Goal: Task Accomplishment & Management: Use online tool/utility

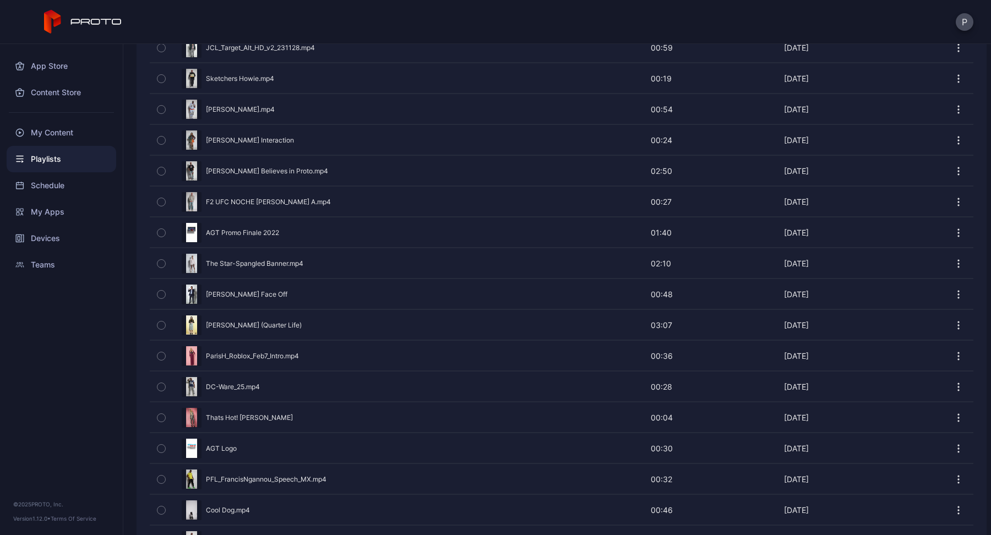
scroll to position [1519, 0]
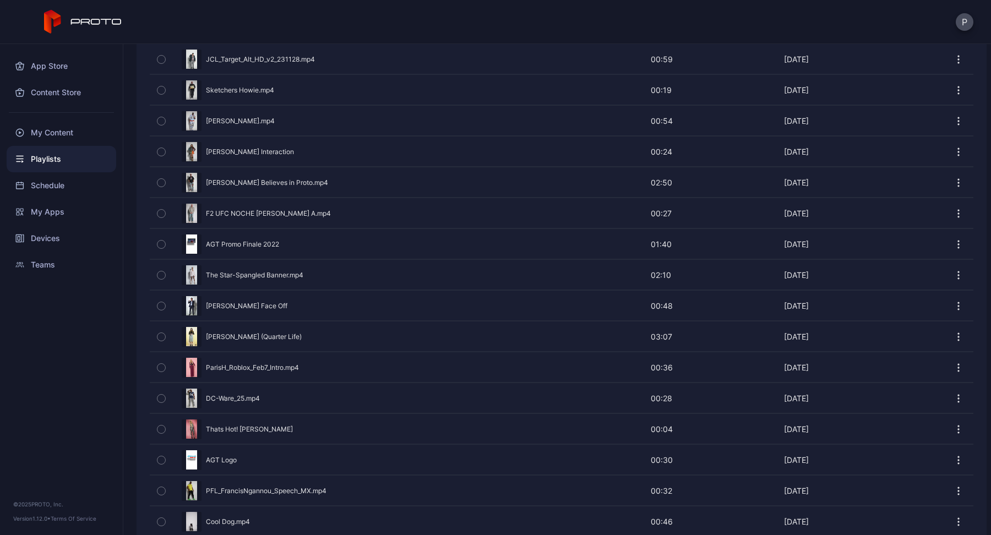
click at [953, 177] on icon "button" at bounding box center [958, 182] width 11 height 11
click at [485, 168] on div "Preview" at bounding box center [561, 182] width 823 height 29
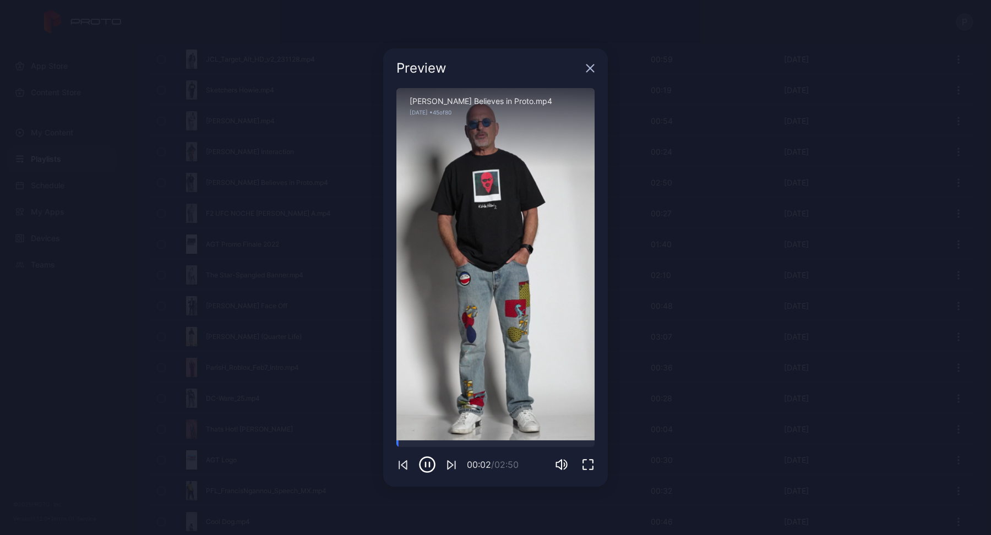
click at [586, 67] on icon "button" at bounding box center [590, 68] width 9 height 9
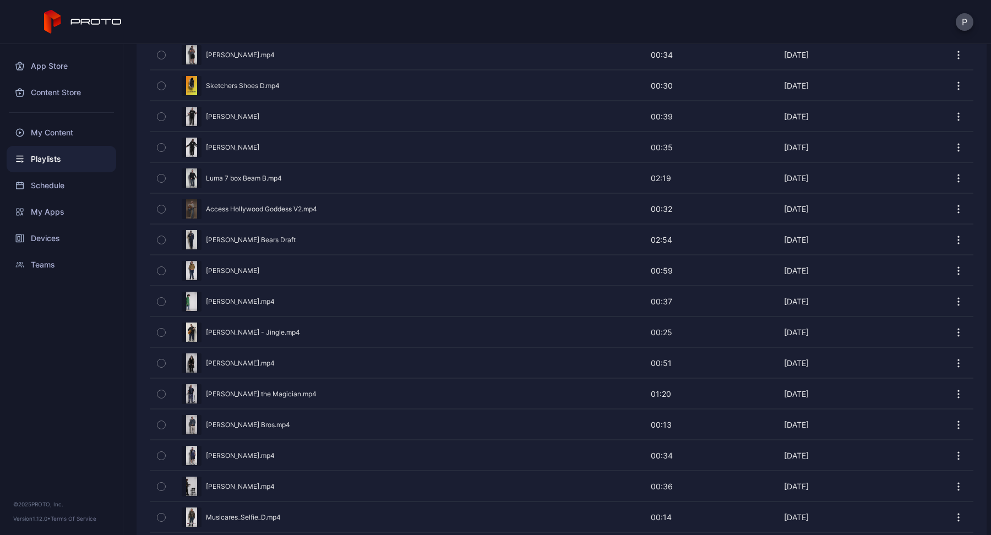
scroll to position [5373, 0]
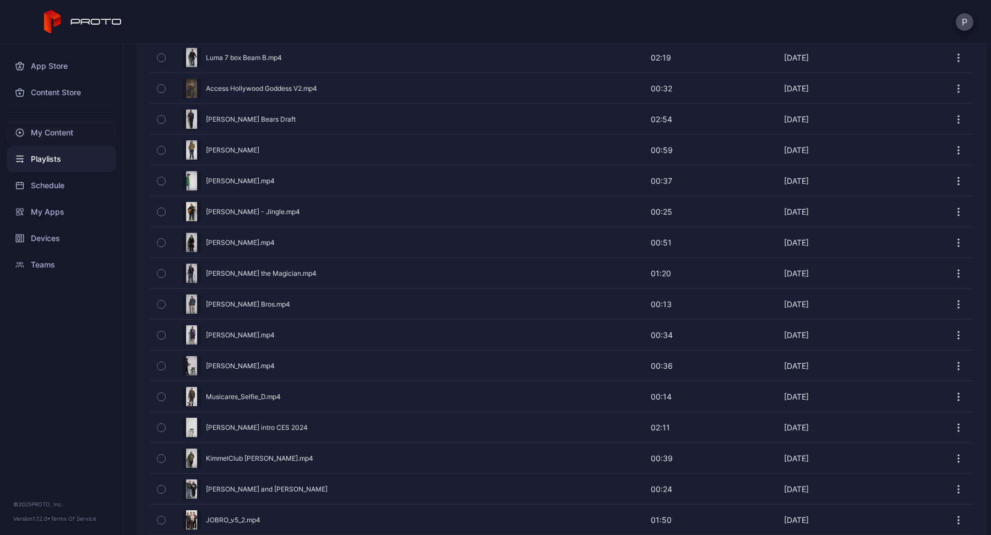
click at [65, 131] on div "My Content" at bounding box center [62, 132] width 110 height 26
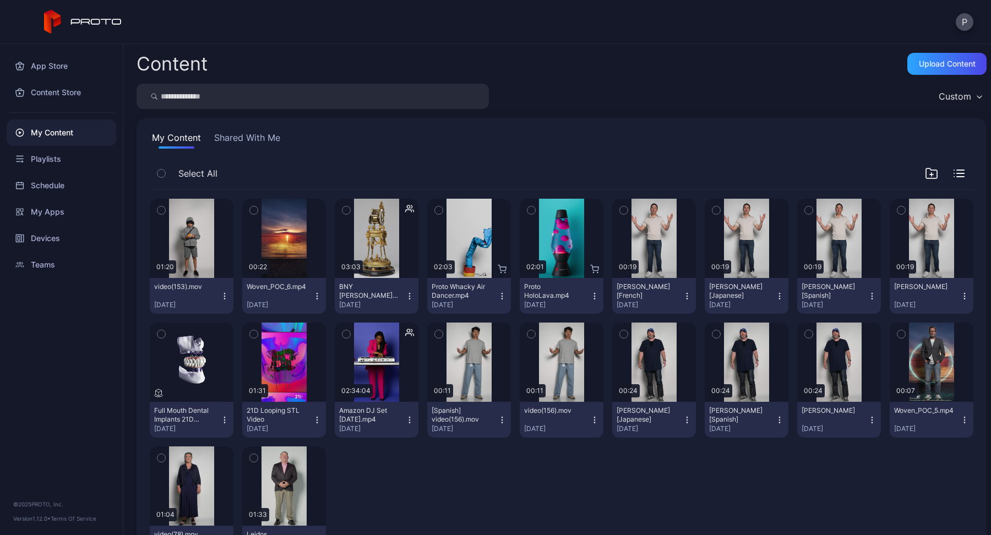
click at [224, 97] on input "search" at bounding box center [312, 96] width 352 height 25
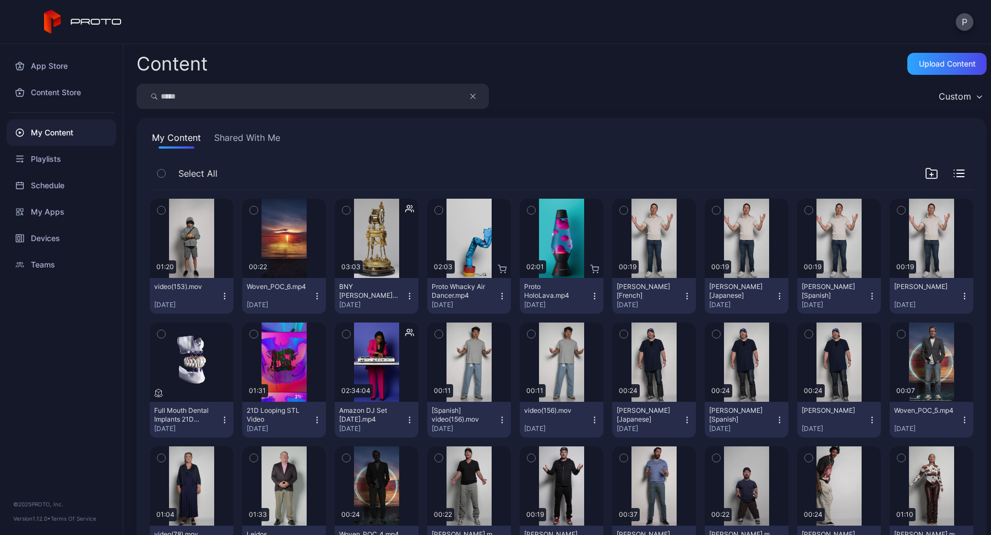
type input "*****"
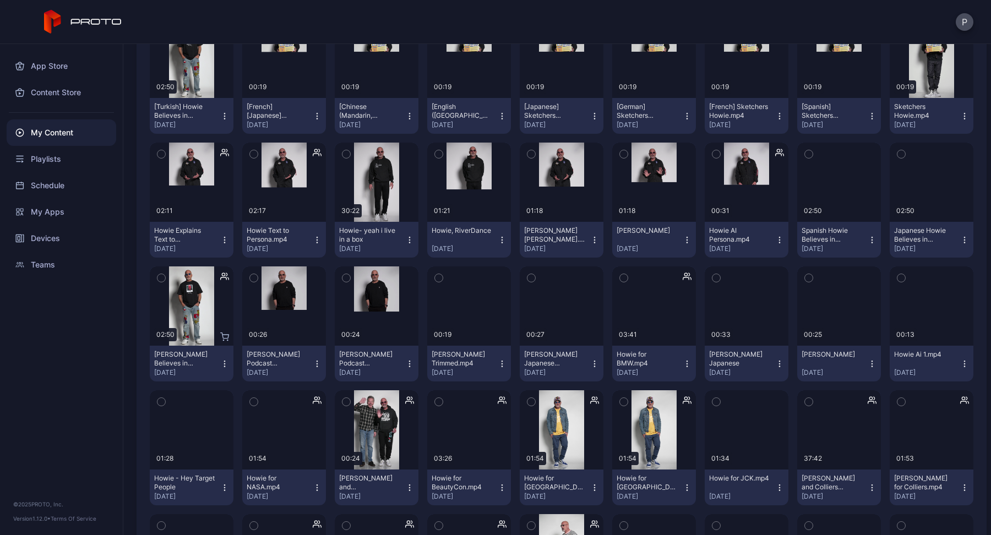
scroll to position [397, 0]
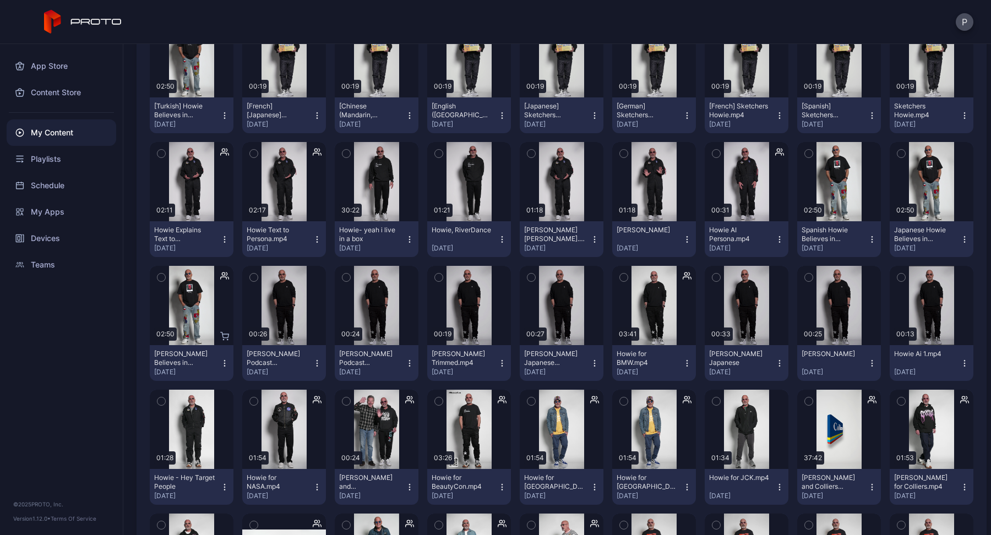
click at [160, 277] on icon "button" at bounding box center [161, 278] width 3 height 2
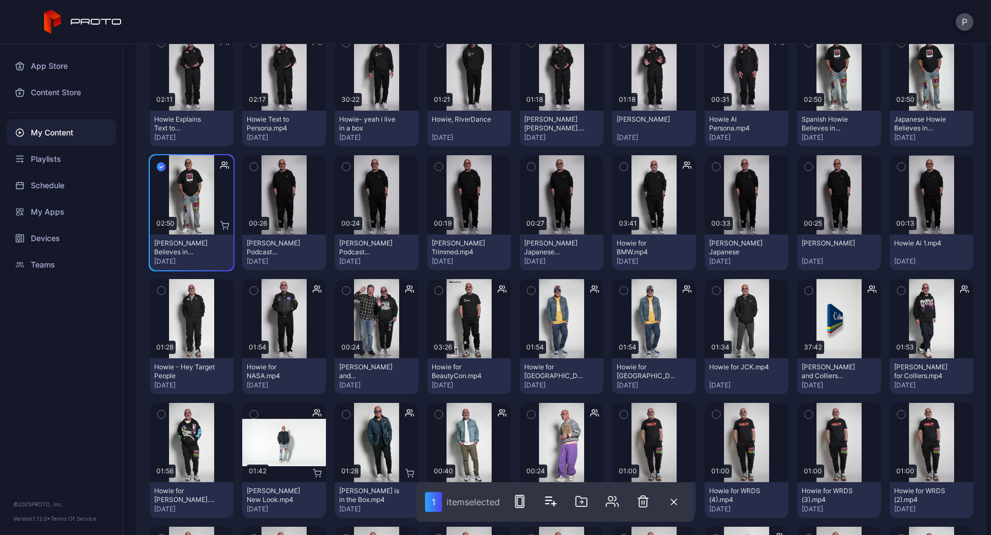
scroll to position [517, 0]
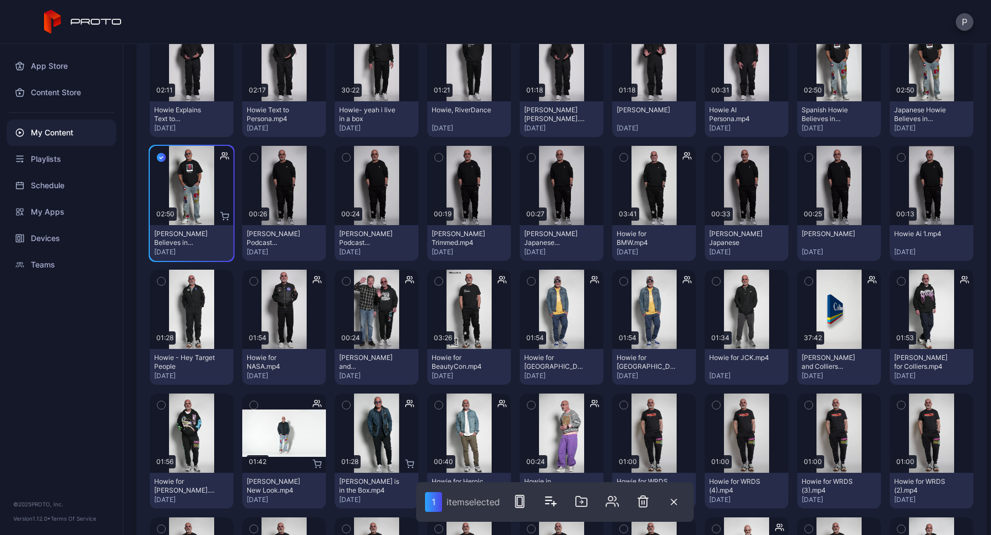
click at [161, 155] on icon "button" at bounding box center [161, 157] width 9 height 12
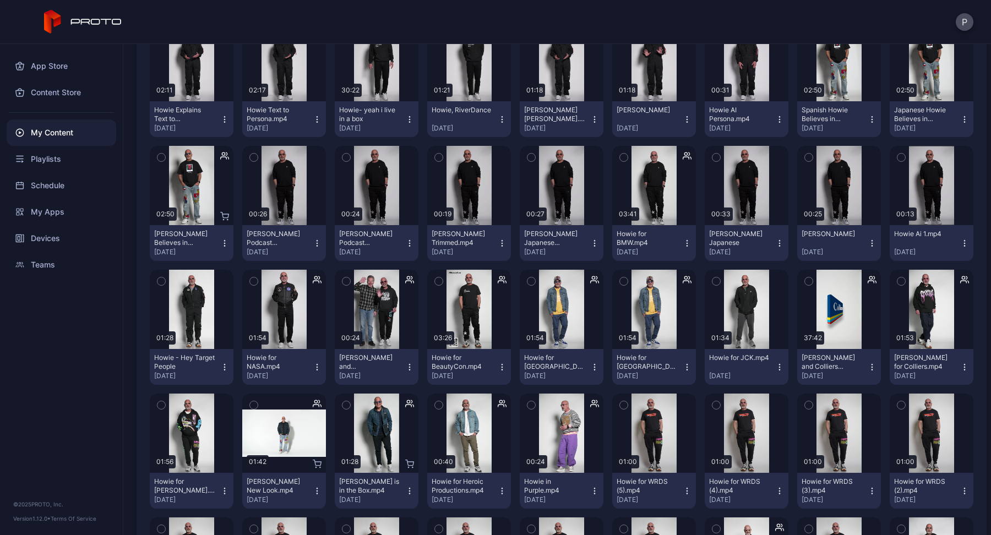
click at [222, 245] on icon "button" at bounding box center [224, 243] width 9 height 9
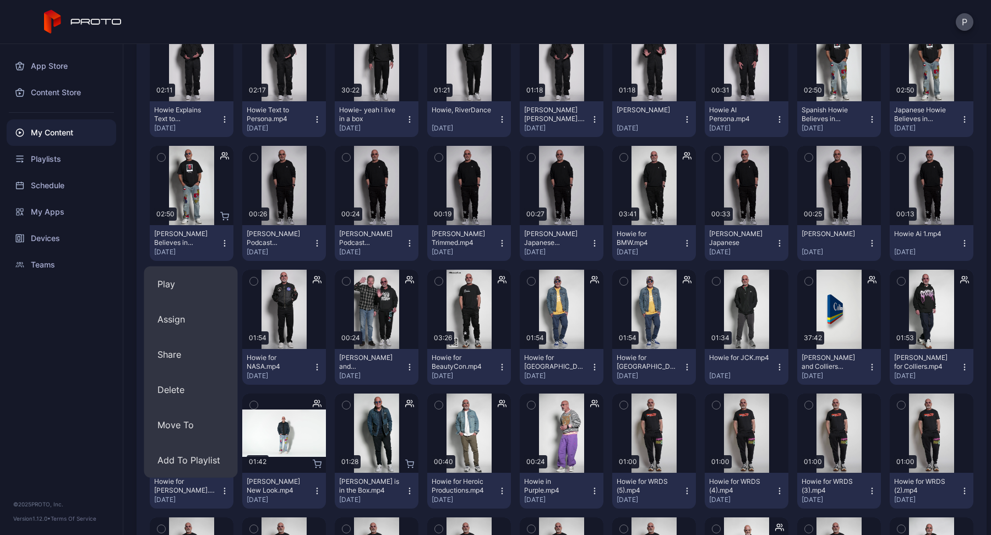
click at [97, 409] on div "App Store Content Store My Content Playlists Schedule My Apps Devices Teams © 2…" at bounding box center [61, 289] width 123 height 491
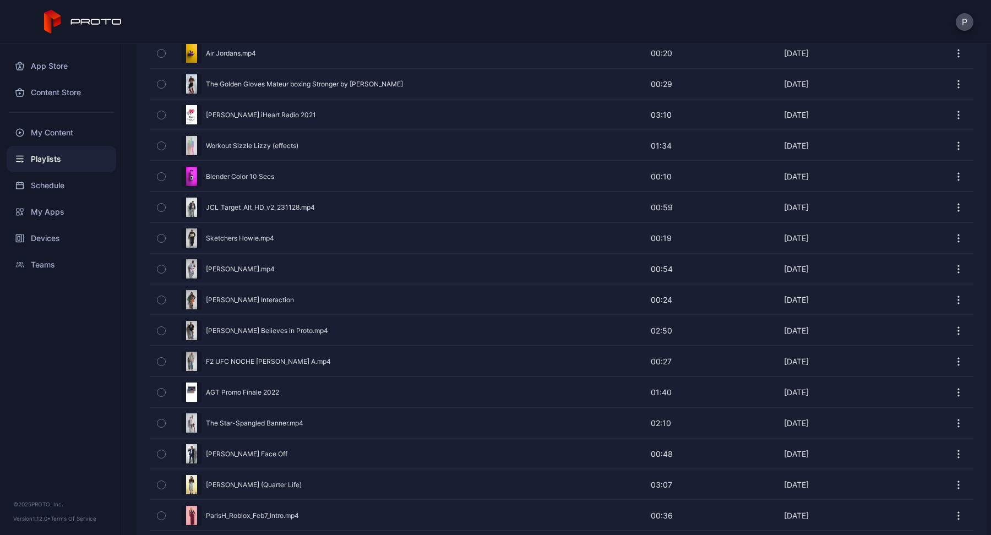
scroll to position [1453, 0]
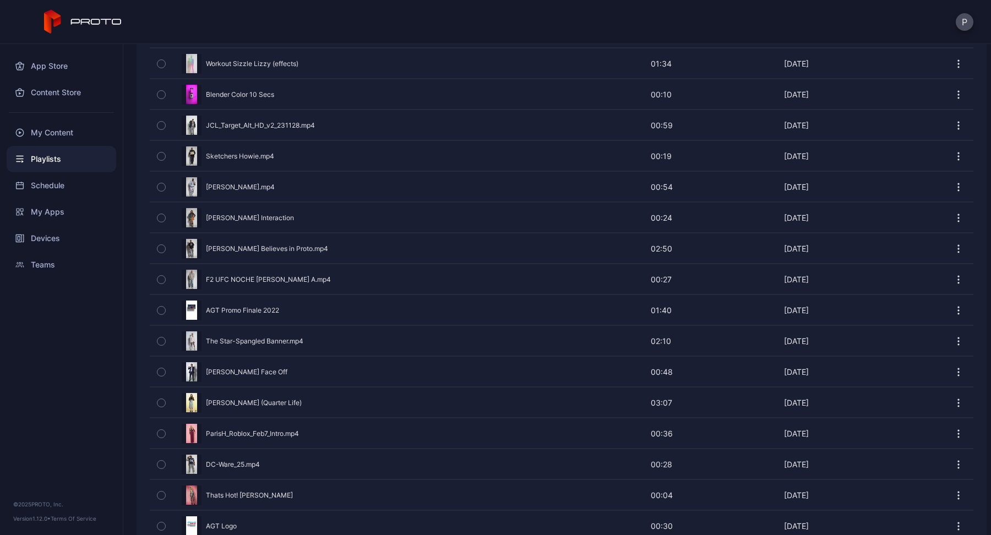
click at [263, 234] on div "Preview" at bounding box center [561, 248] width 823 height 29
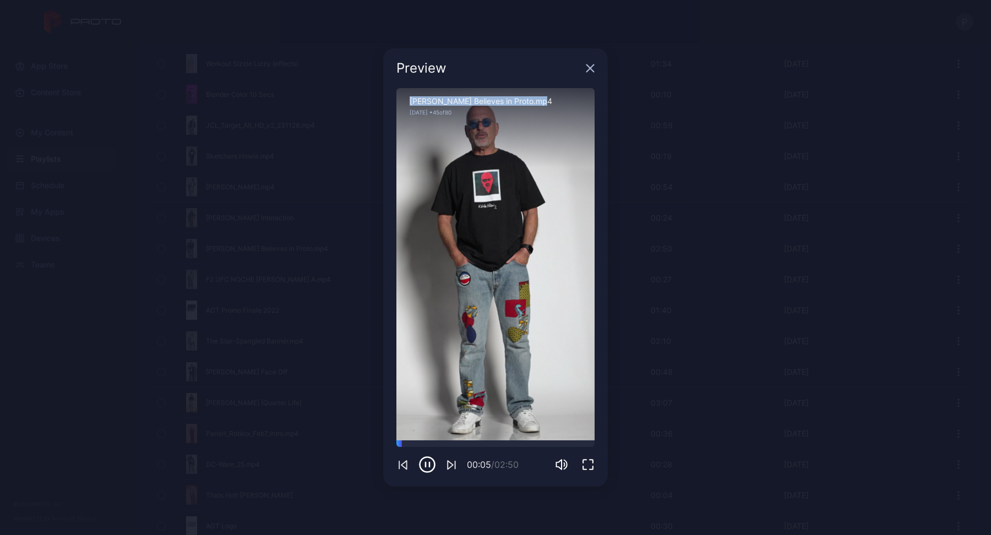
drag, startPoint x: 542, startPoint y: 102, endPoint x: 408, endPoint y: 102, distance: 133.2
click at [408, 102] on div "[PERSON_NAME] Believes in Proto.mp4 [DATE] • 45 of 80" at bounding box center [495, 127] width 198 height 79
copy div "[PERSON_NAME] Believes in Proto.mp4"
click at [96, 374] on div "Preview Sorry, your browser doesn‘t support embedded videos 00:07 / 02:50 [PERS…" at bounding box center [495, 267] width 991 height 535
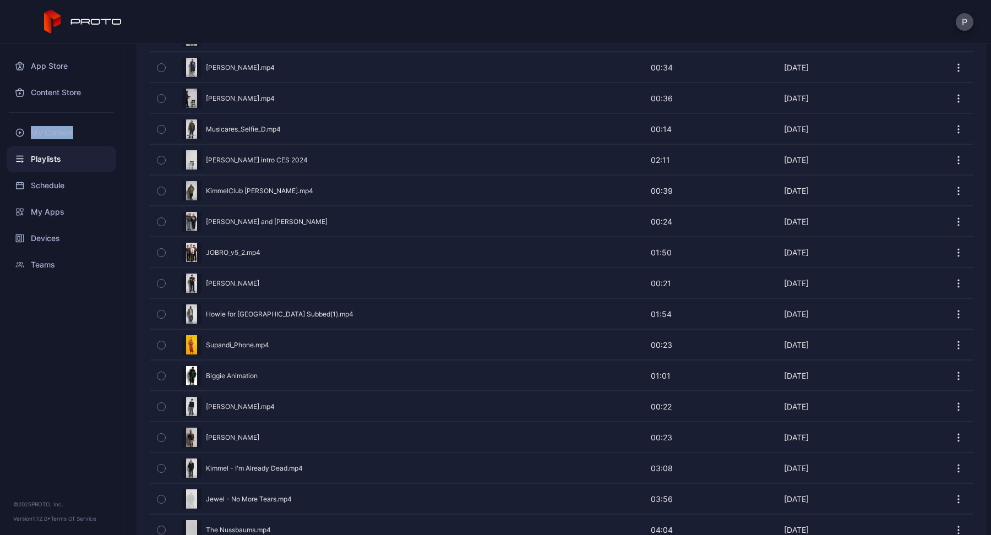
scroll to position [2439, 0]
click at [291, 296] on div "Preview" at bounding box center [561, 310] width 823 height 29
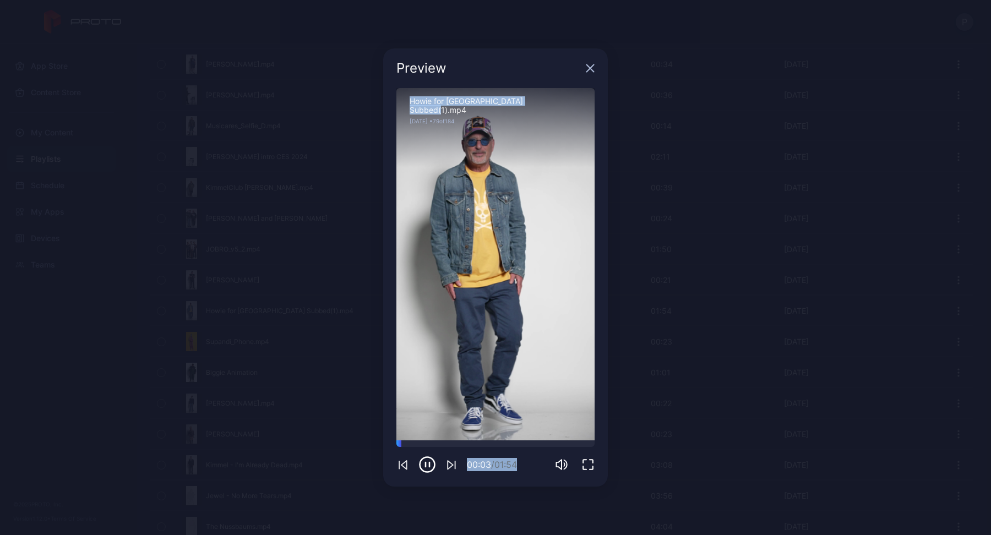
drag, startPoint x: 545, startPoint y: 101, endPoint x: 384, endPoint y: 86, distance: 162.5
click at [384, 86] on div "Preview Sorry, your browser doesn‘t support embedded videos 00:03 / 01:54 Howie…" at bounding box center [495, 267] width 225 height 438
click at [542, 102] on div "Howie for [GEOGRAPHIC_DATA] Subbed(1).mp4" at bounding box center [495, 106] width 172 height 18
drag, startPoint x: 544, startPoint y: 102, endPoint x: 409, endPoint y: 103, distance: 134.8
click at [409, 103] on div "Howie for [GEOGRAPHIC_DATA] Subbed(1).mp4" at bounding box center [495, 106] width 172 height 18
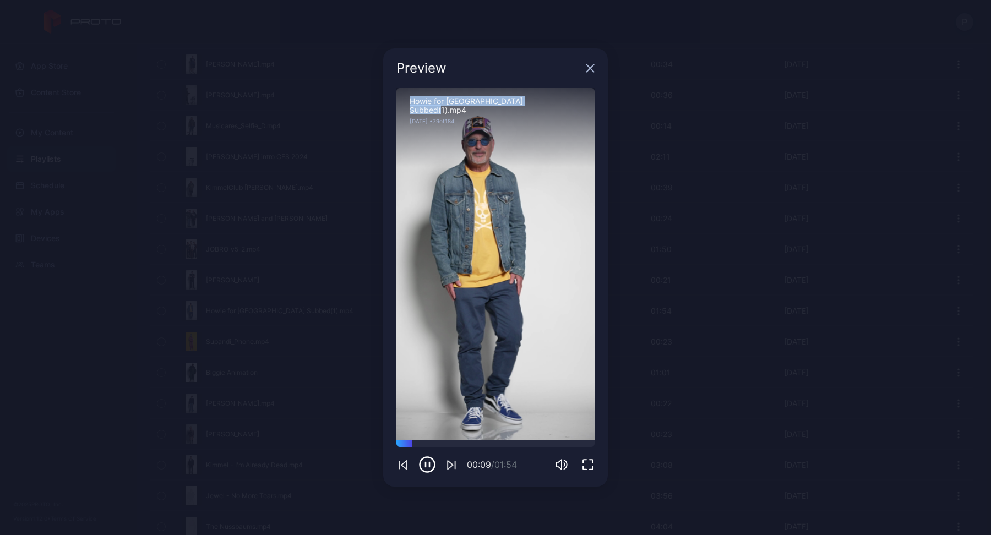
copy div "Howie for [GEOGRAPHIC_DATA] Subbed(1).mp4"
click at [111, 210] on div "Preview Sorry, your browser doesn‘t support embedded videos 00:12 / 01:54 Howie…" at bounding box center [495, 267] width 991 height 535
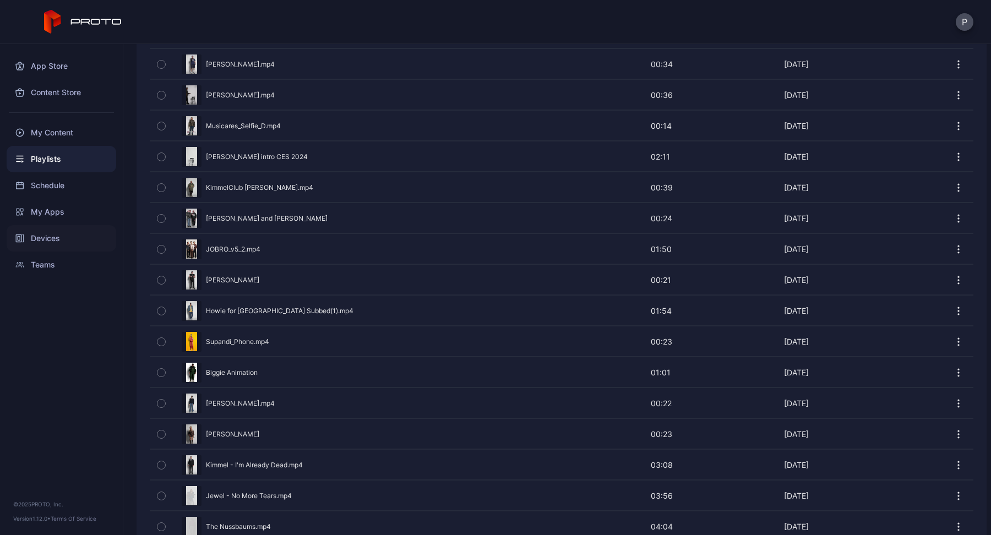
click at [51, 245] on div "Devices" at bounding box center [62, 238] width 110 height 26
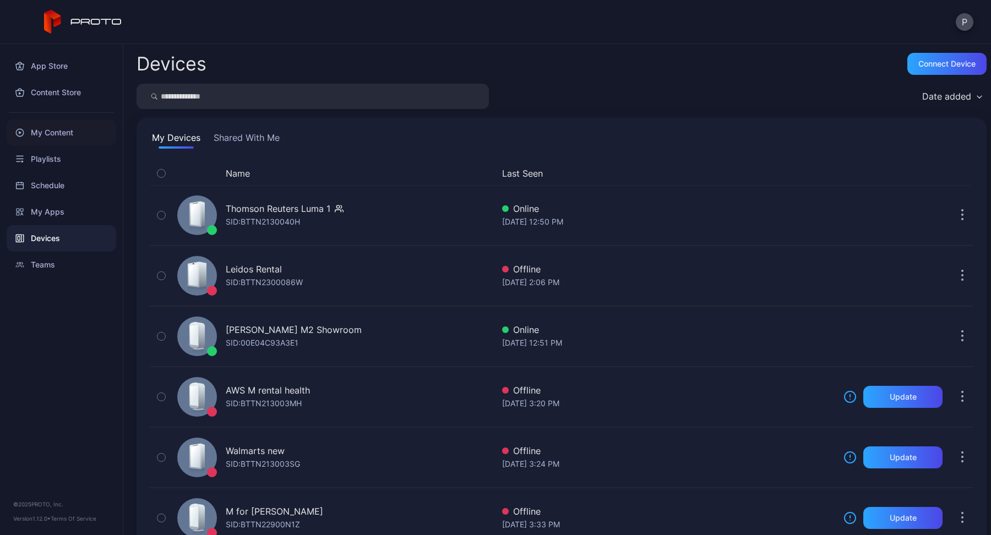
click at [47, 133] on div "My Content" at bounding box center [62, 132] width 110 height 26
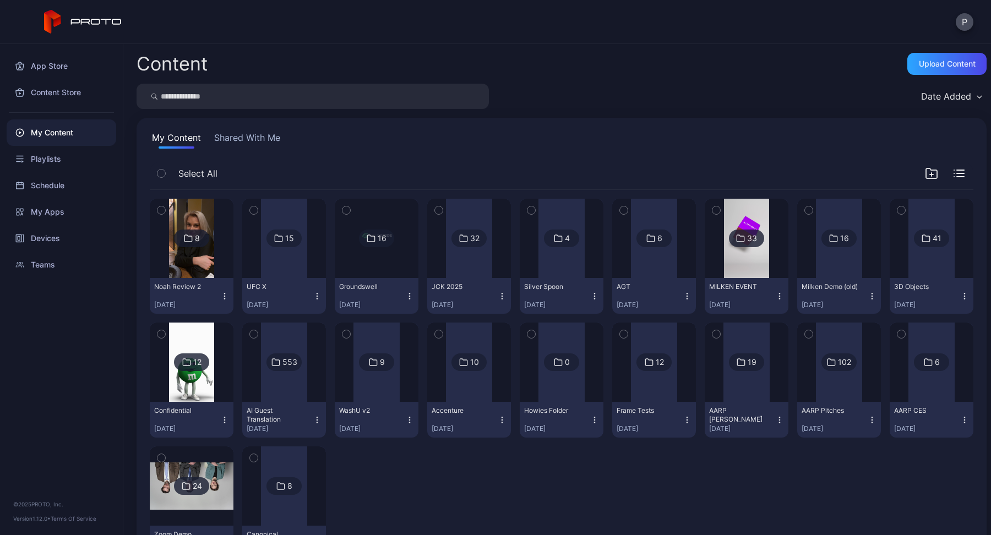
click at [181, 100] on input "search" at bounding box center [312, 96] width 352 height 25
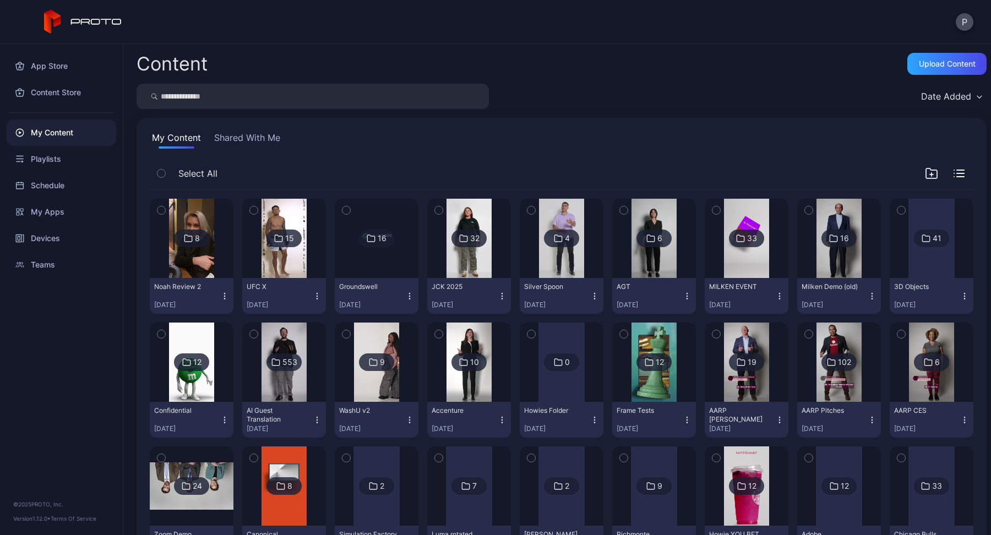
paste input "**********"
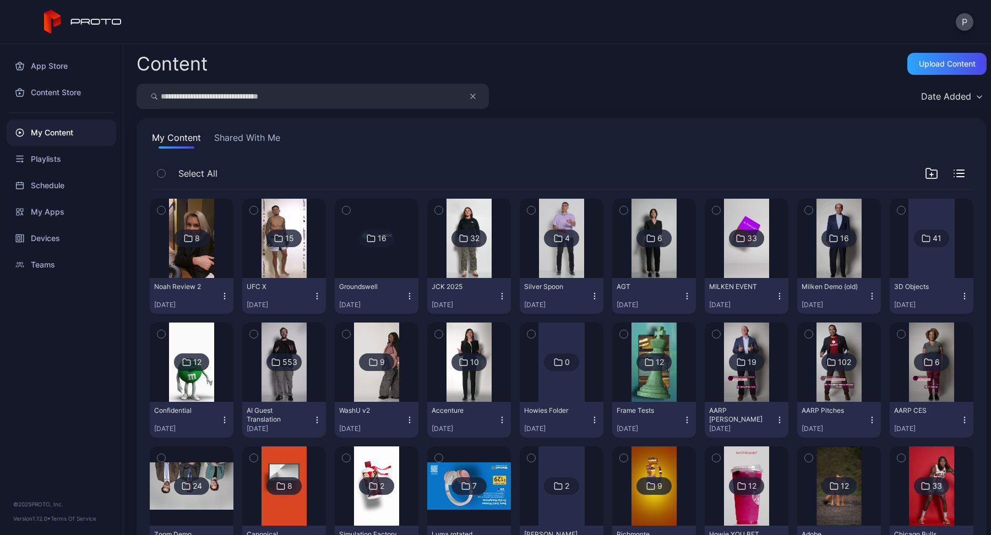
type input "**********"
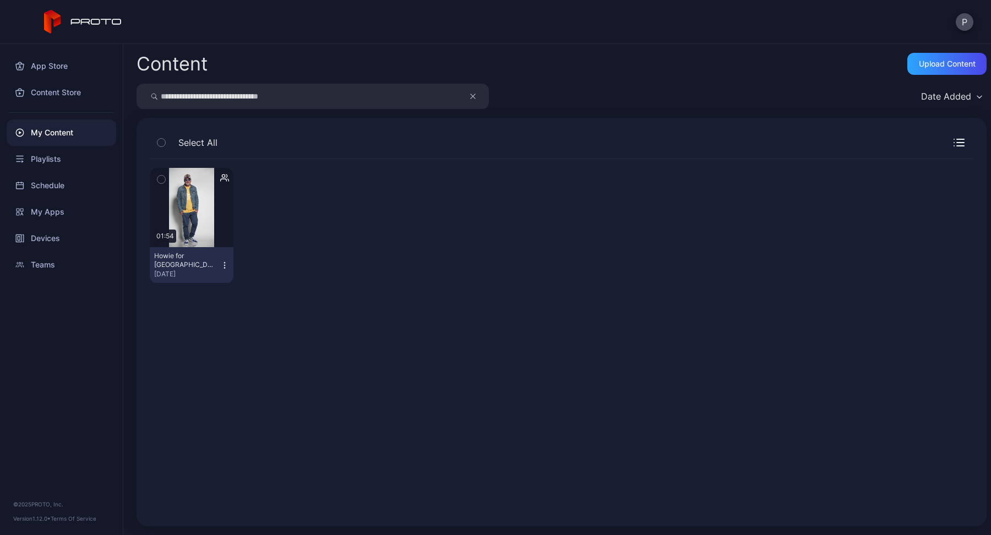
click at [222, 261] on icon "button" at bounding box center [224, 265] width 9 height 9
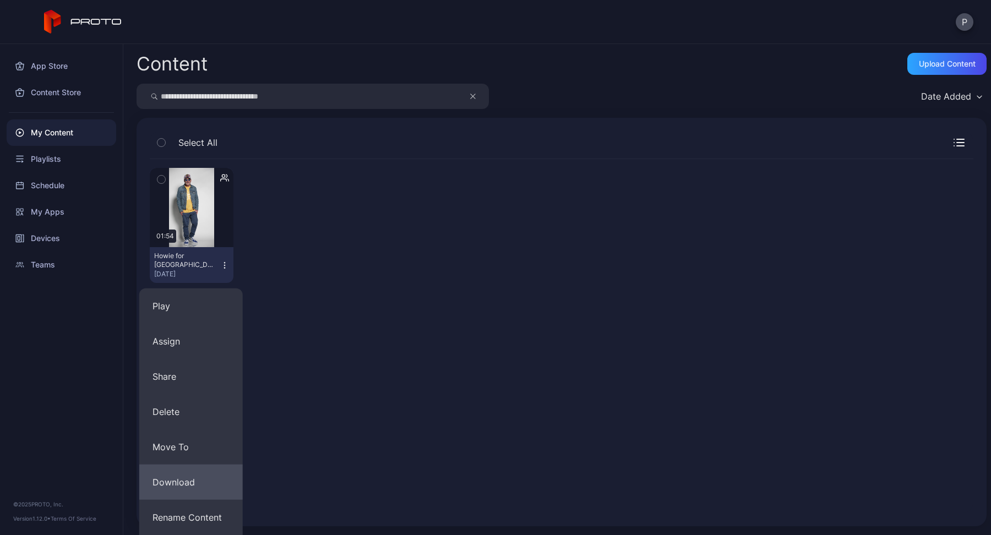
click at [177, 480] on button "Download" at bounding box center [190, 481] width 103 height 35
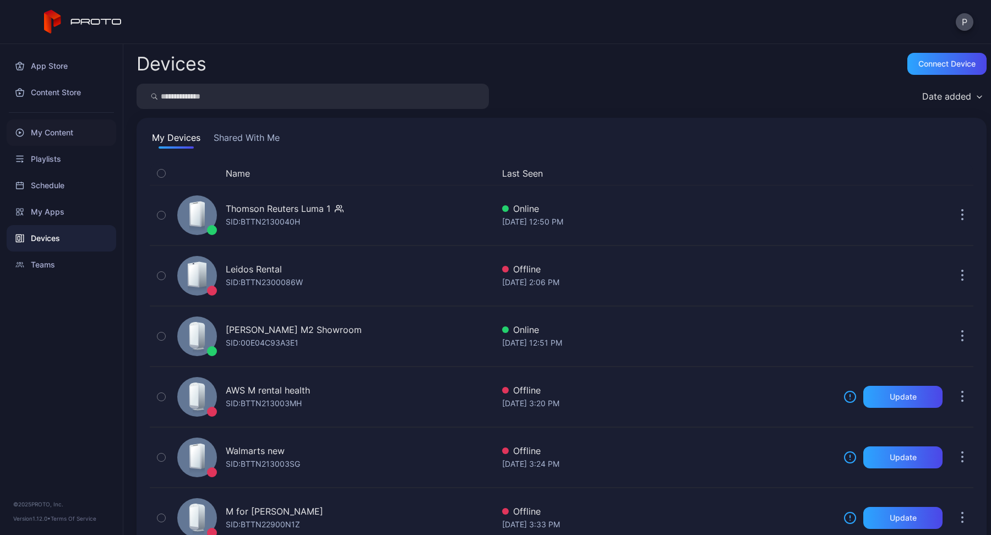
click at [58, 130] on div "My Content" at bounding box center [62, 132] width 110 height 26
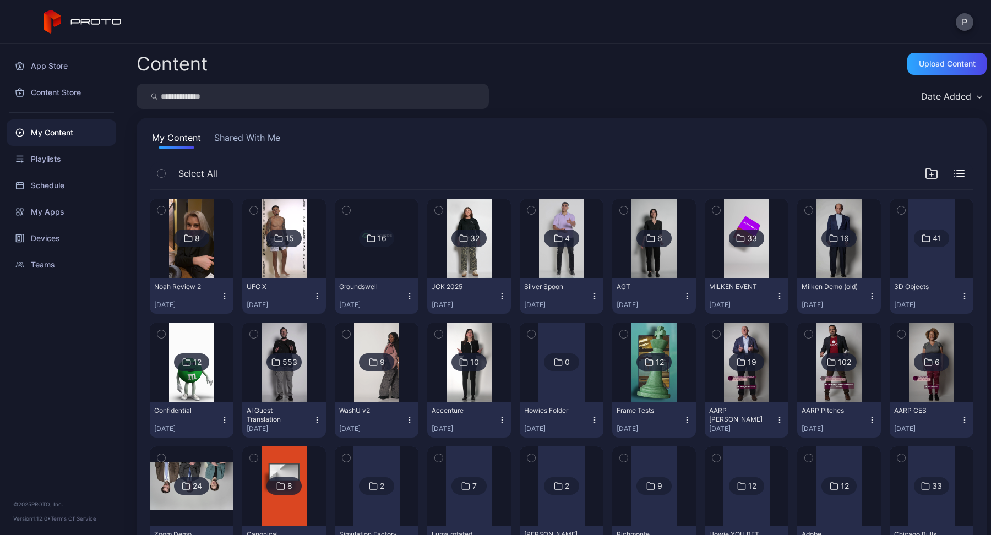
click at [188, 237] on icon at bounding box center [188, 238] width 9 height 13
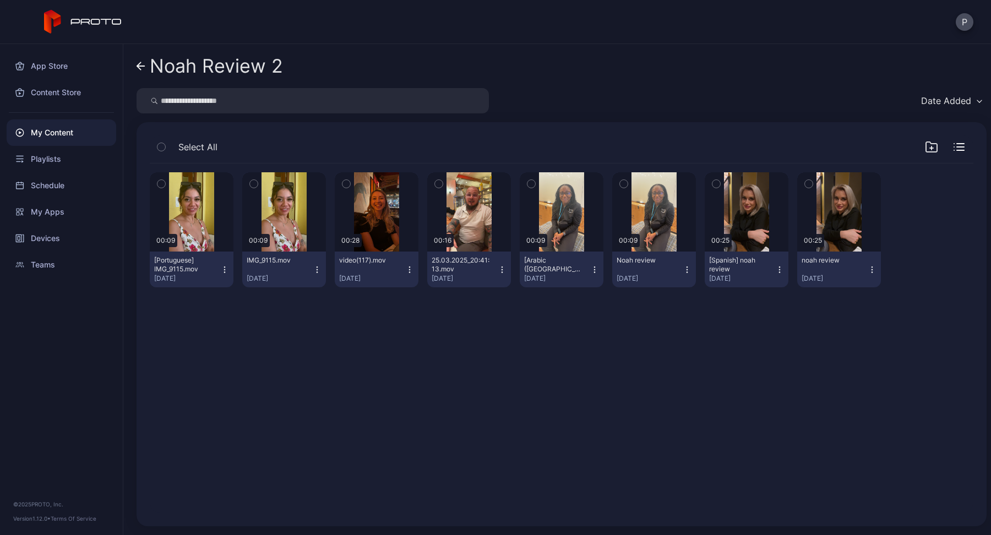
click at [70, 134] on div "My Content" at bounding box center [62, 132] width 110 height 26
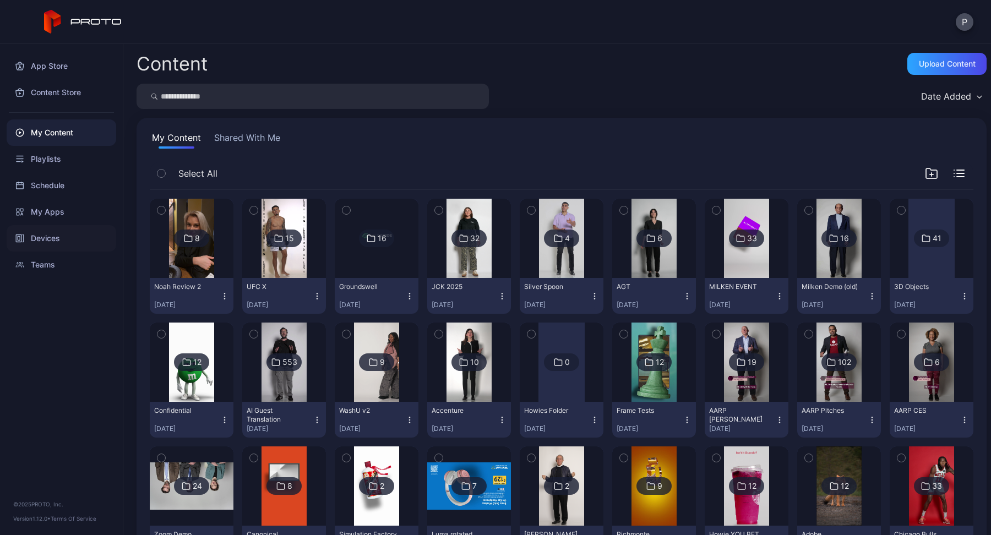
click at [45, 229] on div "Devices" at bounding box center [62, 238] width 110 height 26
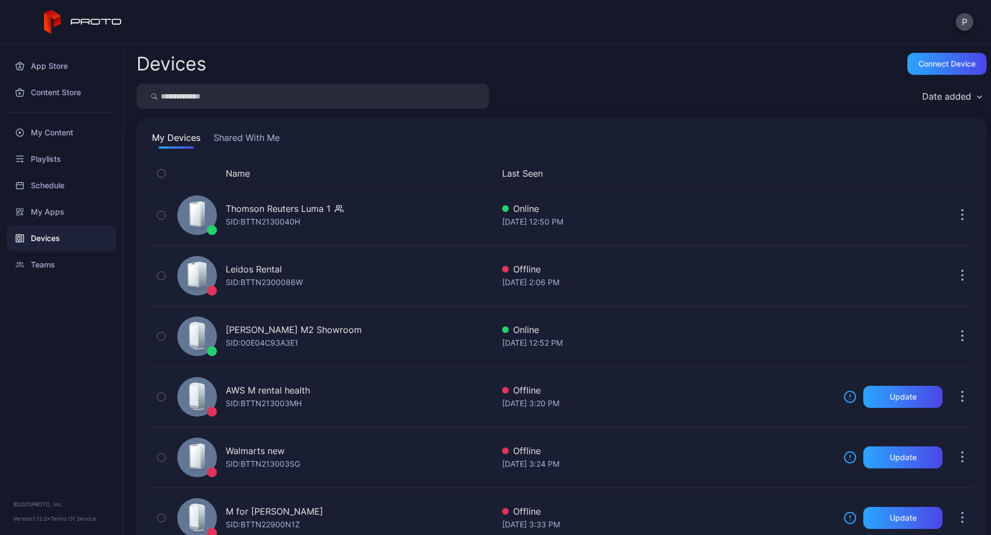
click at [261, 96] on input "search" at bounding box center [312, 96] width 352 height 25
type input "**"
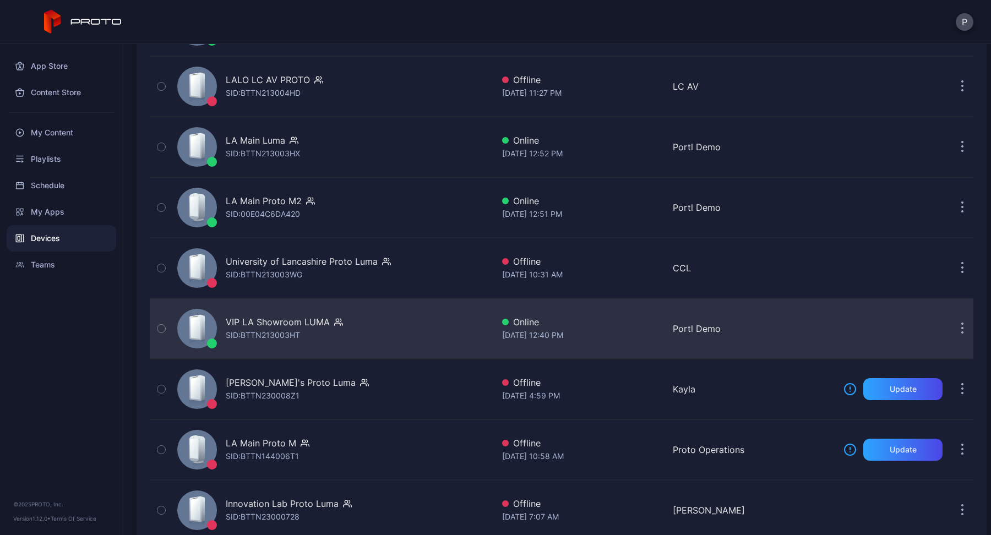
scroll to position [251, 0]
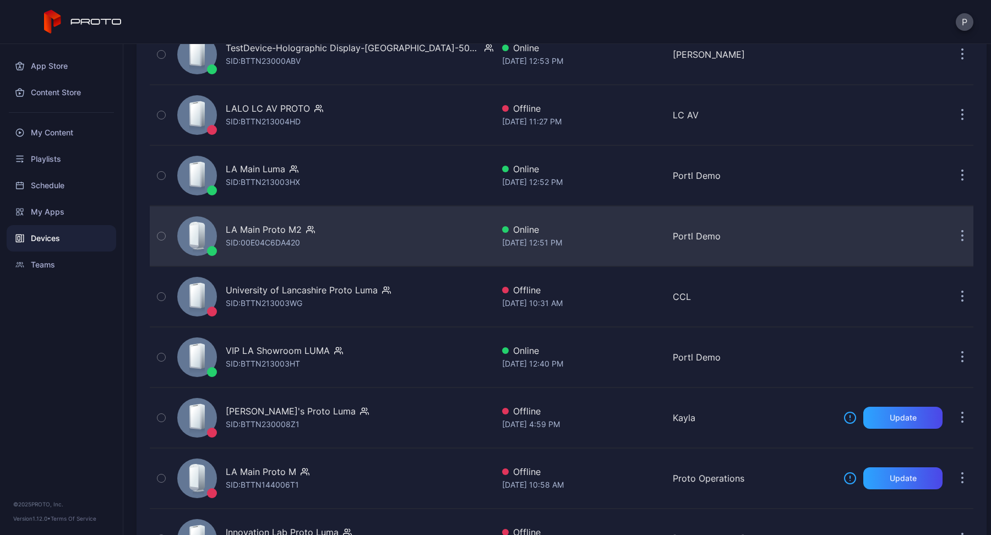
click at [951, 234] on button "button" at bounding box center [962, 236] width 22 height 22
click at [472, 244] on div "LA Main Proto M2 SID: 00E04C6DA420" at bounding box center [333, 236] width 320 height 55
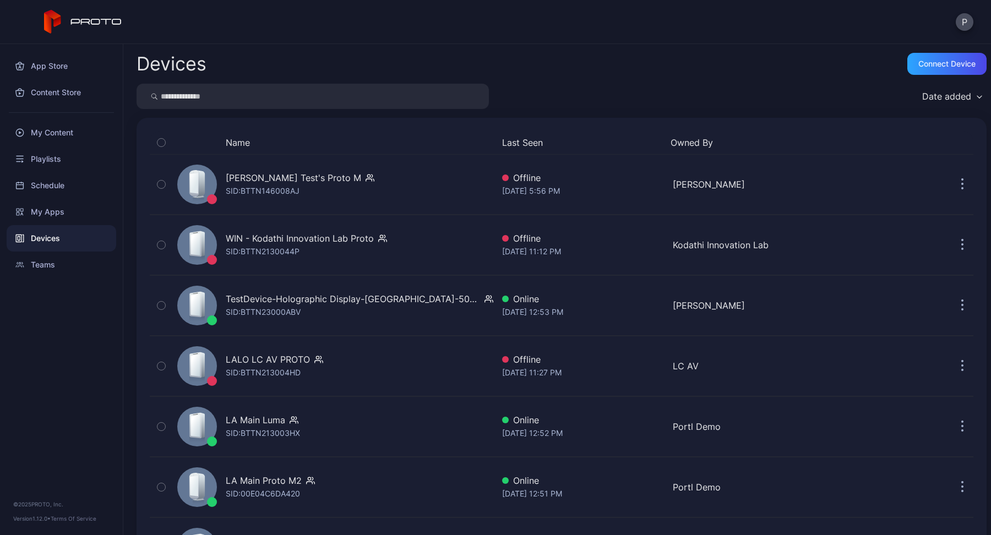
scroll to position [251, 0]
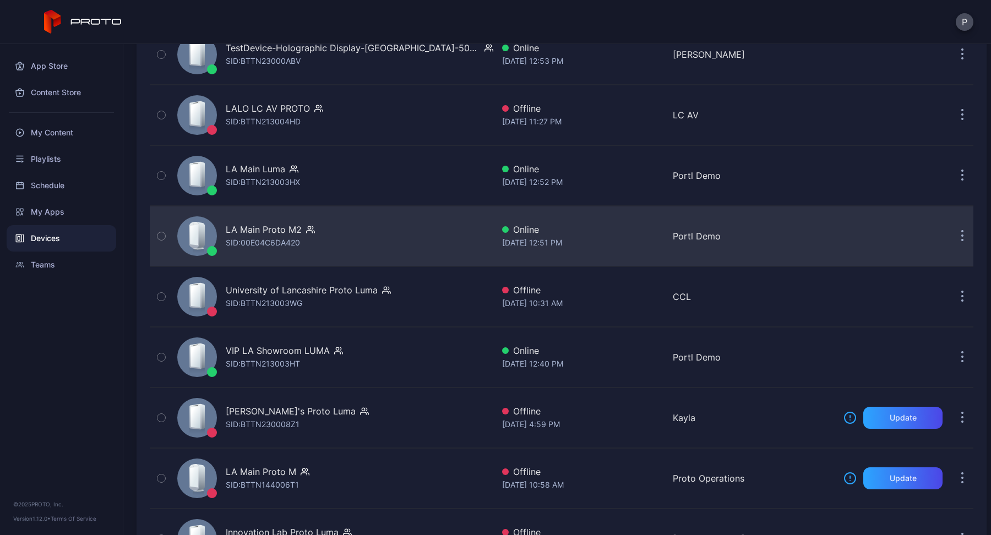
click at [232, 217] on div "LA Main Proto M2 SID: 00E04C6DA420" at bounding box center [333, 236] width 320 height 55
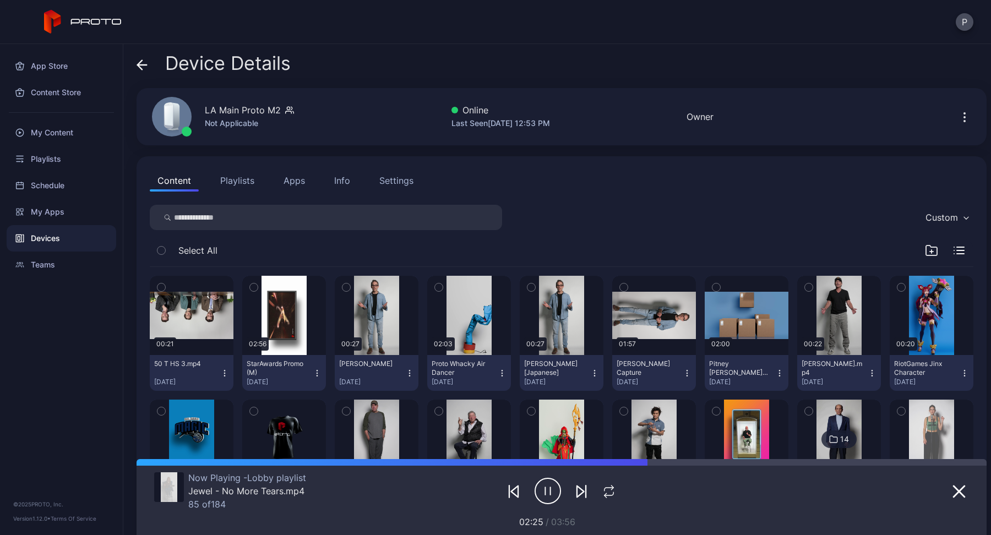
click at [335, 180] on div "Info" at bounding box center [342, 180] width 16 height 13
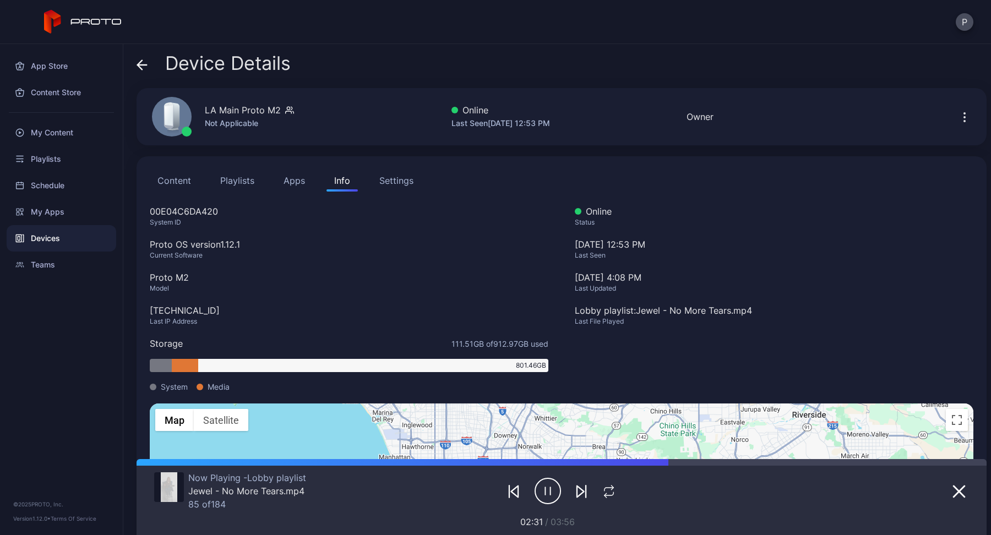
click at [297, 183] on button "Apps" at bounding box center [294, 181] width 37 height 22
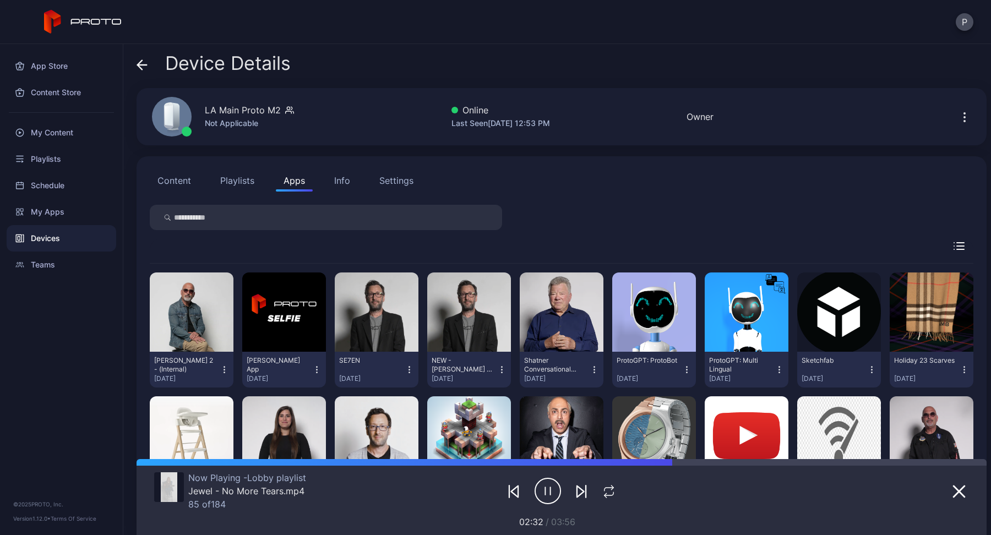
click at [178, 182] on button "Content" at bounding box center [174, 181] width 49 height 22
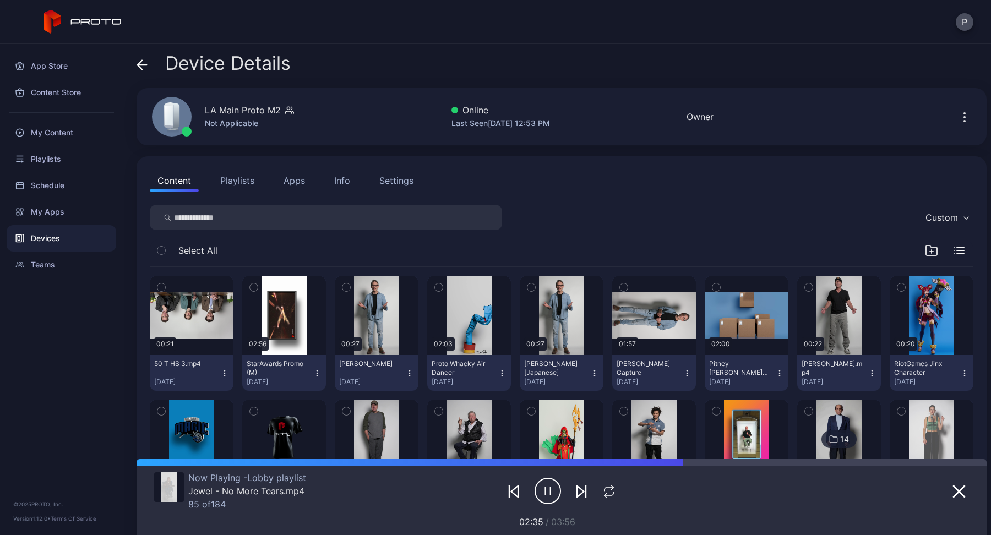
click at [336, 186] on div "Info" at bounding box center [342, 180] width 16 height 13
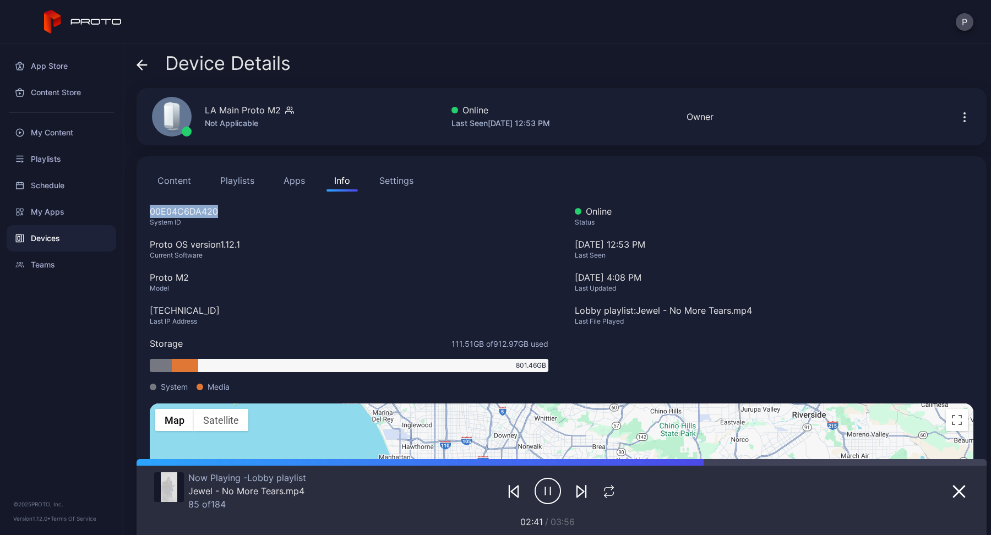
drag, startPoint x: 221, startPoint y: 207, endPoint x: 148, endPoint y: 210, distance: 73.2
click at [148, 210] on div "Content Playlists Apps Info Settings 00E04C6DA420 System ID Proto OS version 1.…" at bounding box center [561, 384] width 850 height 457
copy div "00E04C6DA420"
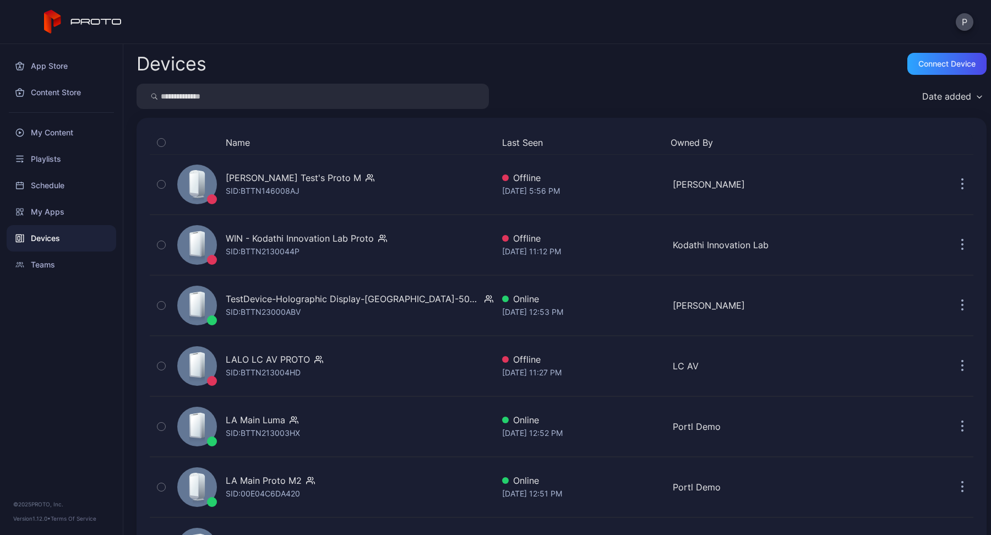
scroll to position [251, 0]
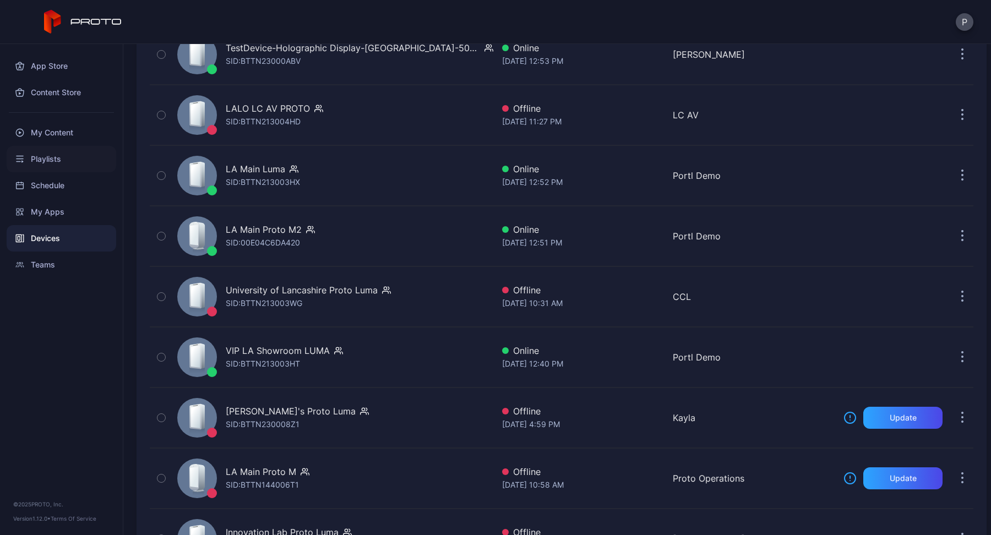
click at [56, 156] on div "Playlists" at bounding box center [62, 159] width 110 height 26
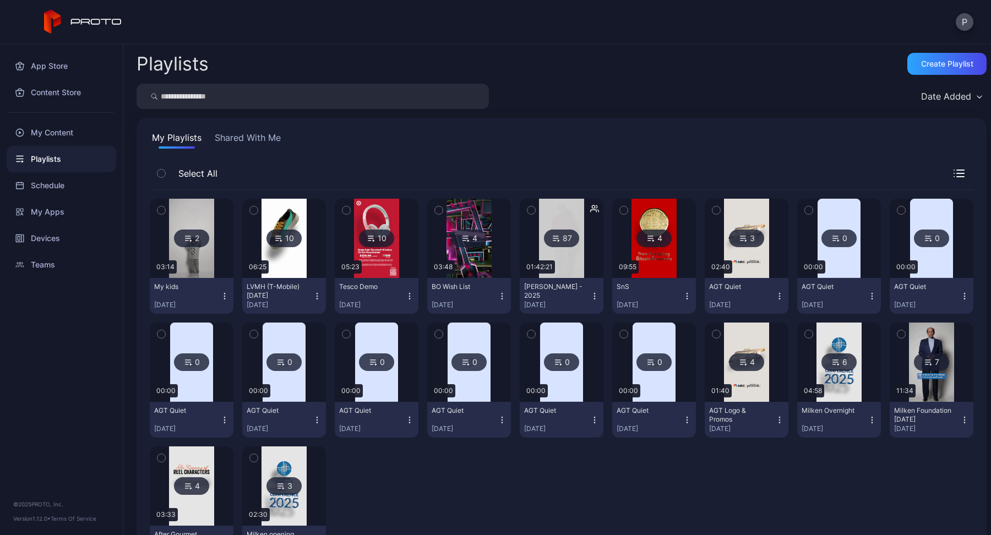
click at [321, 103] on input "search" at bounding box center [312, 96] width 352 height 25
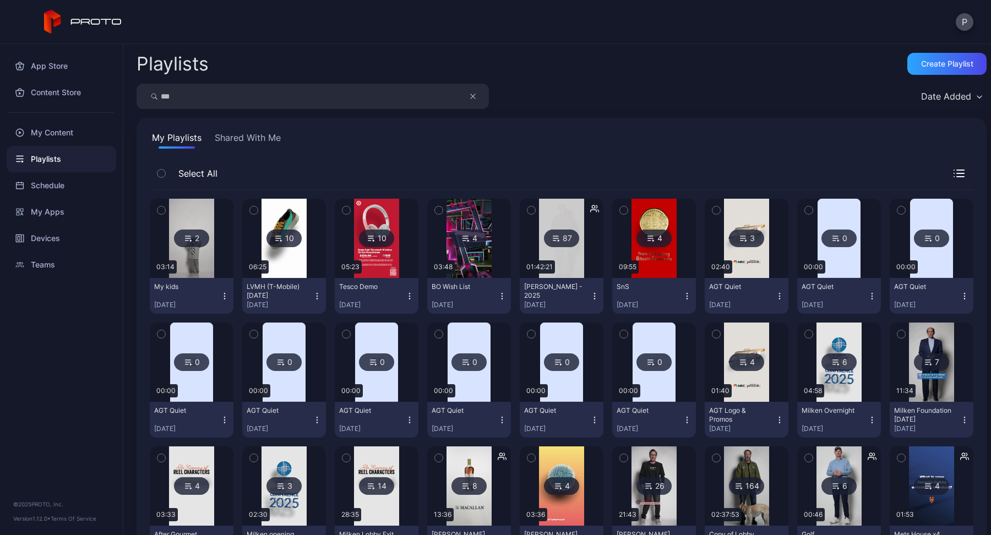
type input "***"
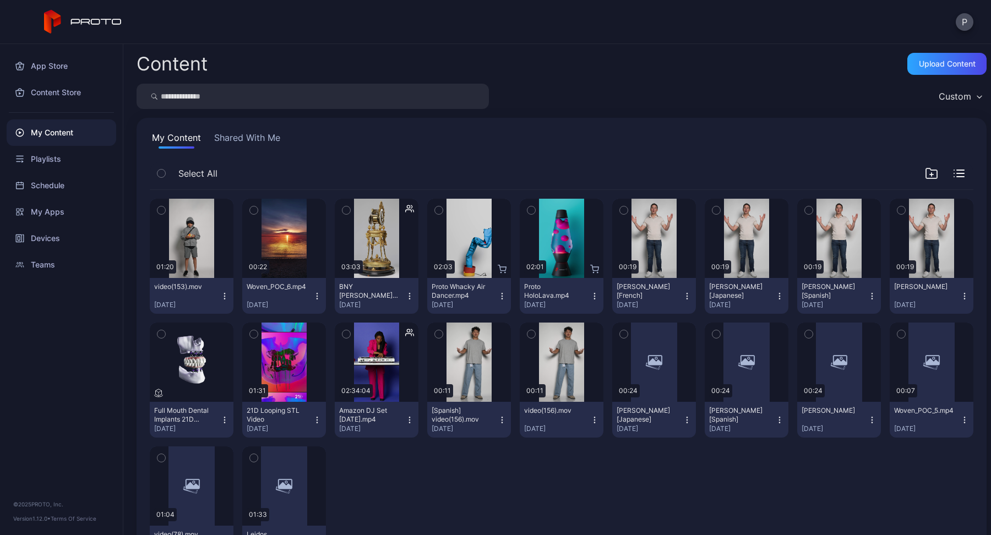
click at [252, 96] on input "search" at bounding box center [312, 96] width 352 height 25
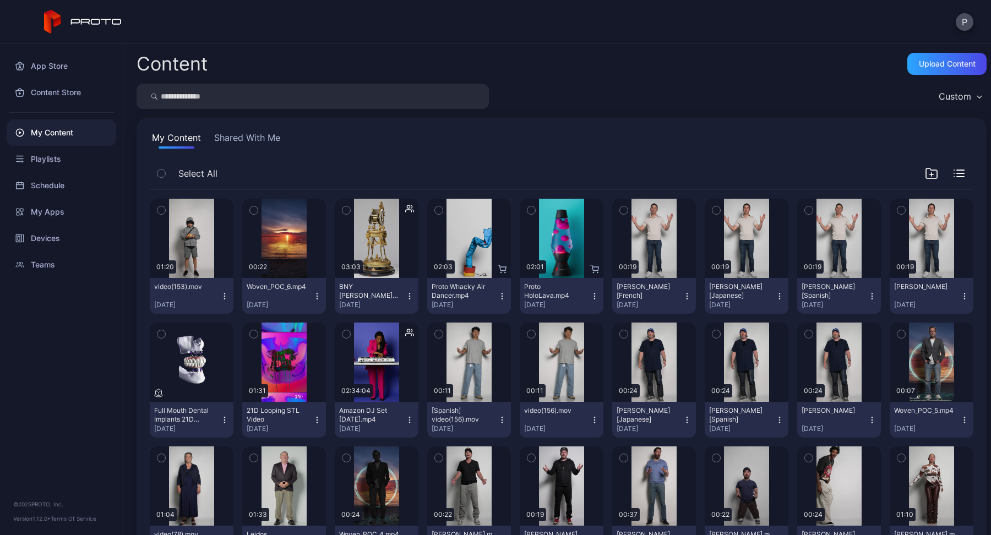
paste input "**********"
type input "**********"
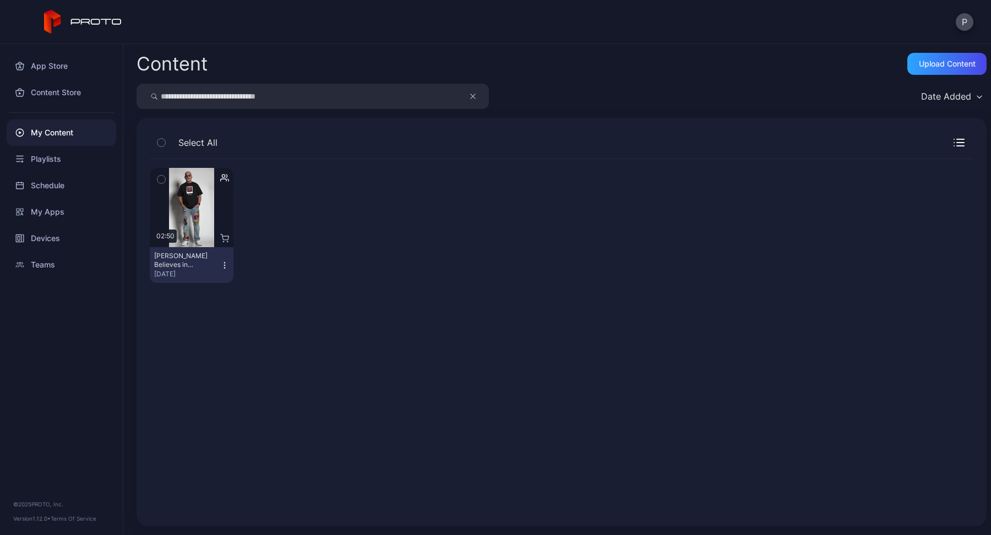
drag, startPoint x: 299, startPoint y: 96, endPoint x: 154, endPoint y: 97, distance: 145.3
click at [154, 97] on div "**********" at bounding box center [312, 96] width 352 height 25
